Goal: Go to known website: Access a specific website the user already knows

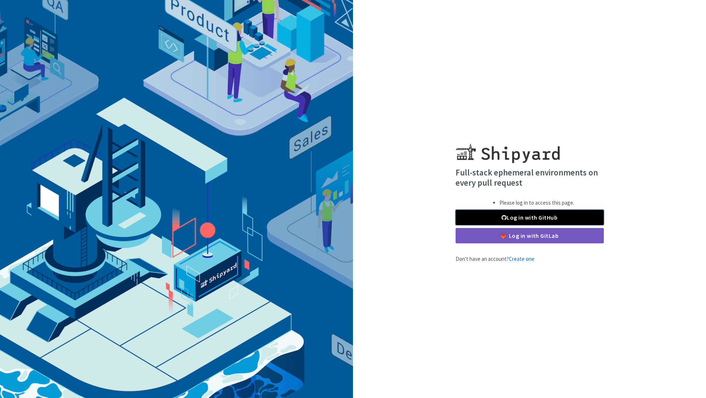
click at [505, 212] on link "Log in with GitHub" at bounding box center [530, 217] width 148 height 15
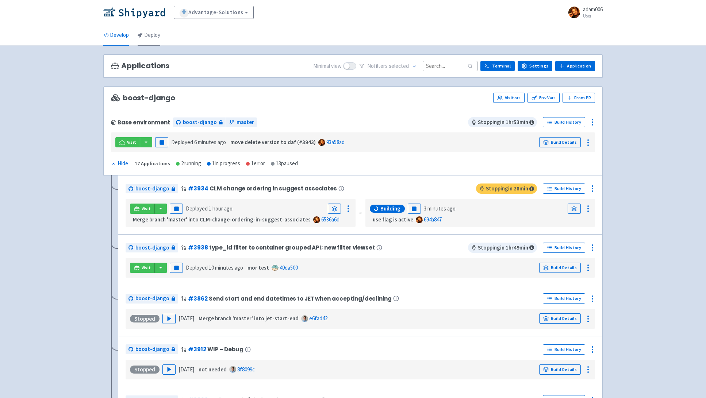
click at [159, 38] on link "Deploy" at bounding box center [149, 35] width 23 height 20
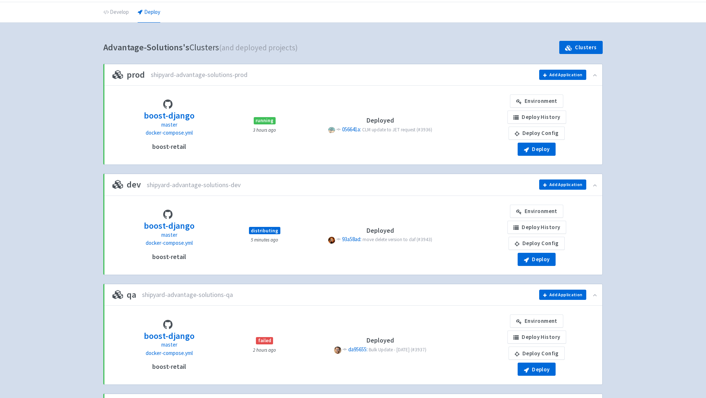
scroll to position [24, 0]
